Goal: Find specific page/section: Find specific page/section

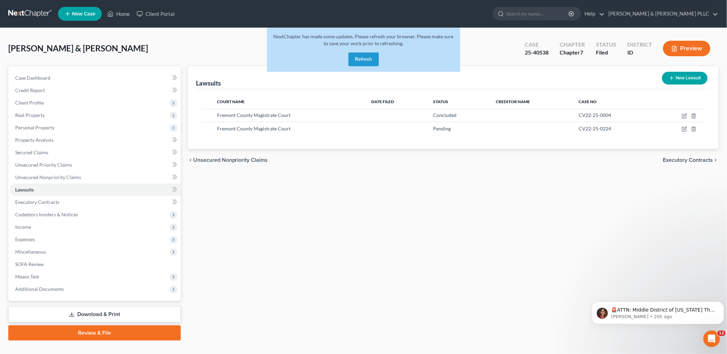
click at [356, 57] on button "Refresh" at bounding box center [363, 59] width 30 height 14
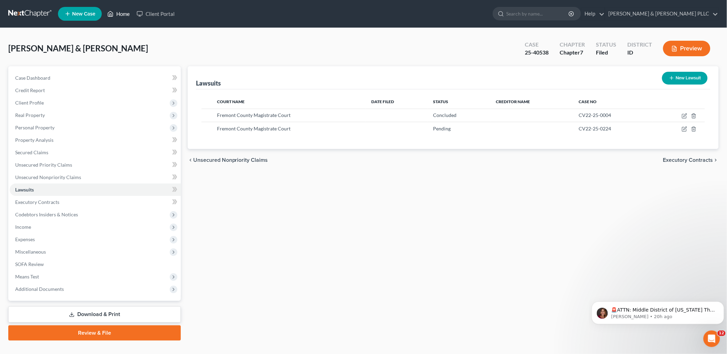
click at [121, 14] on link "Home" at bounding box center [118, 14] width 29 height 12
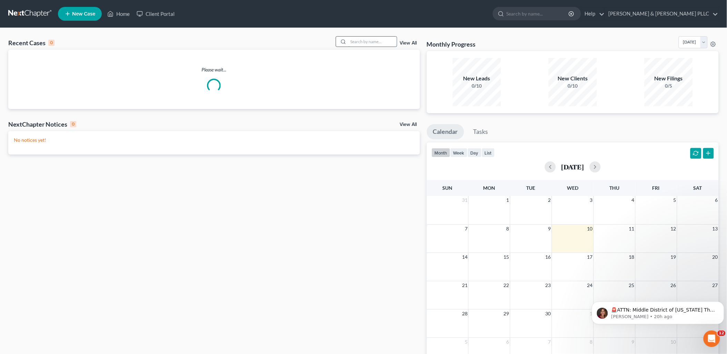
click at [364, 39] on input "search" at bounding box center [372, 42] width 48 height 10
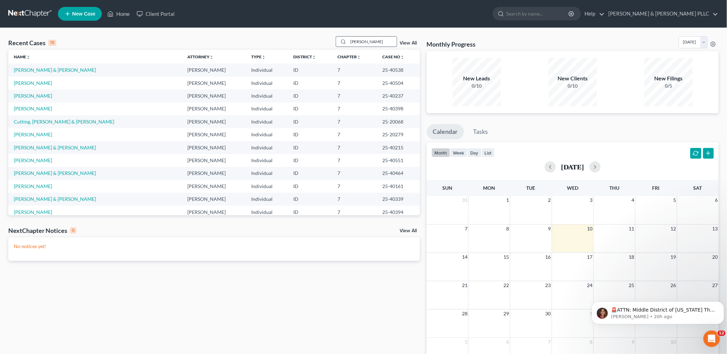
type input "[PERSON_NAME]"
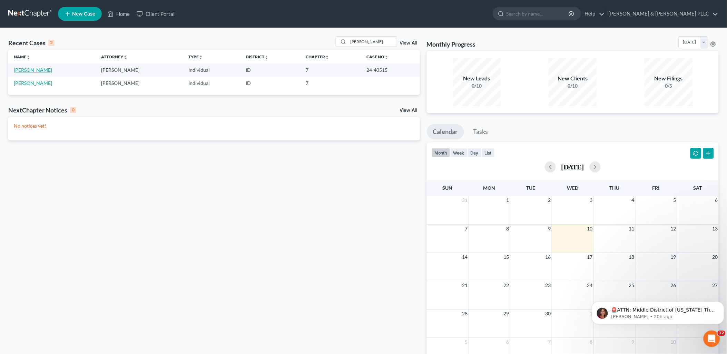
click at [27, 67] on link "[PERSON_NAME]" at bounding box center [33, 70] width 38 height 6
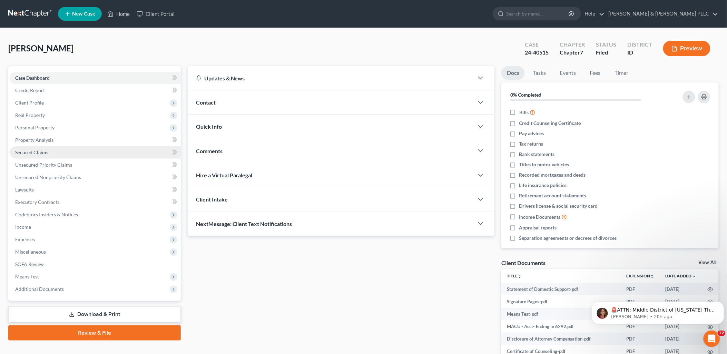
click at [37, 154] on span "Secured Claims" at bounding box center [31, 152] width 33 height 6
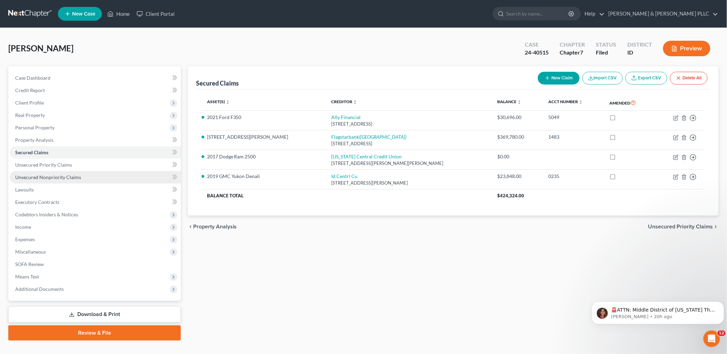
click at [43, 174] on span "Unsecured Nonpriority Claims" at bounding box center [48, 177] width 66 height 6
